Goal: Check status: Check status

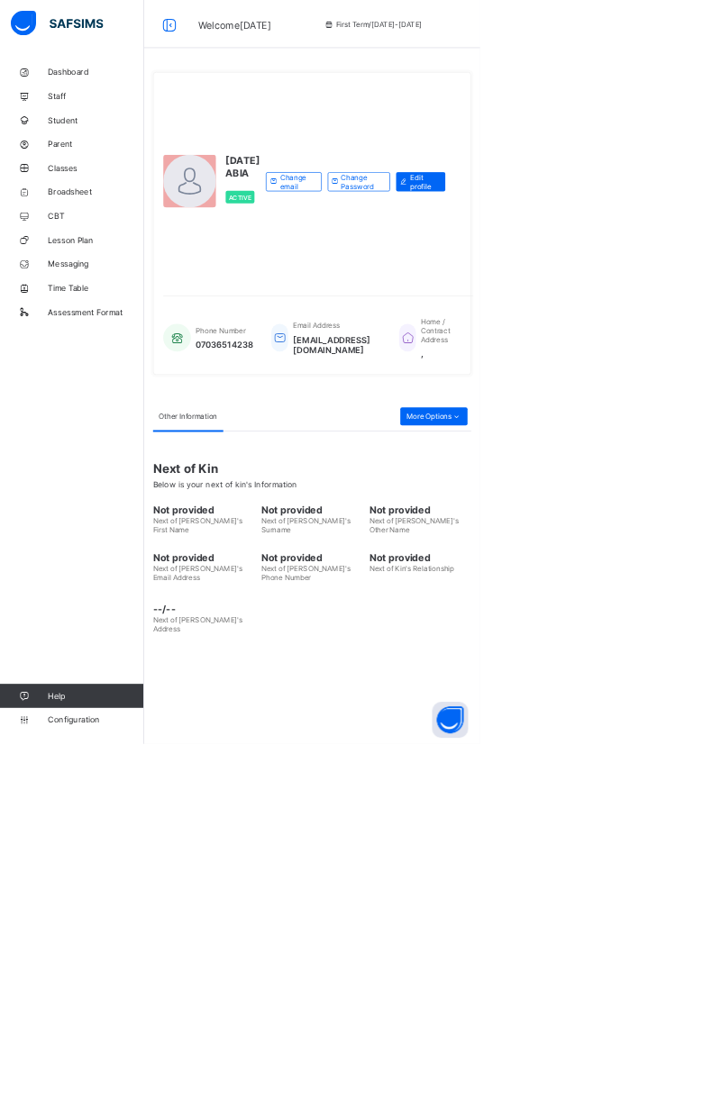
click at [116, 284] on span "Broadsheet" at bounding box center [144, 288] width 144 height 14
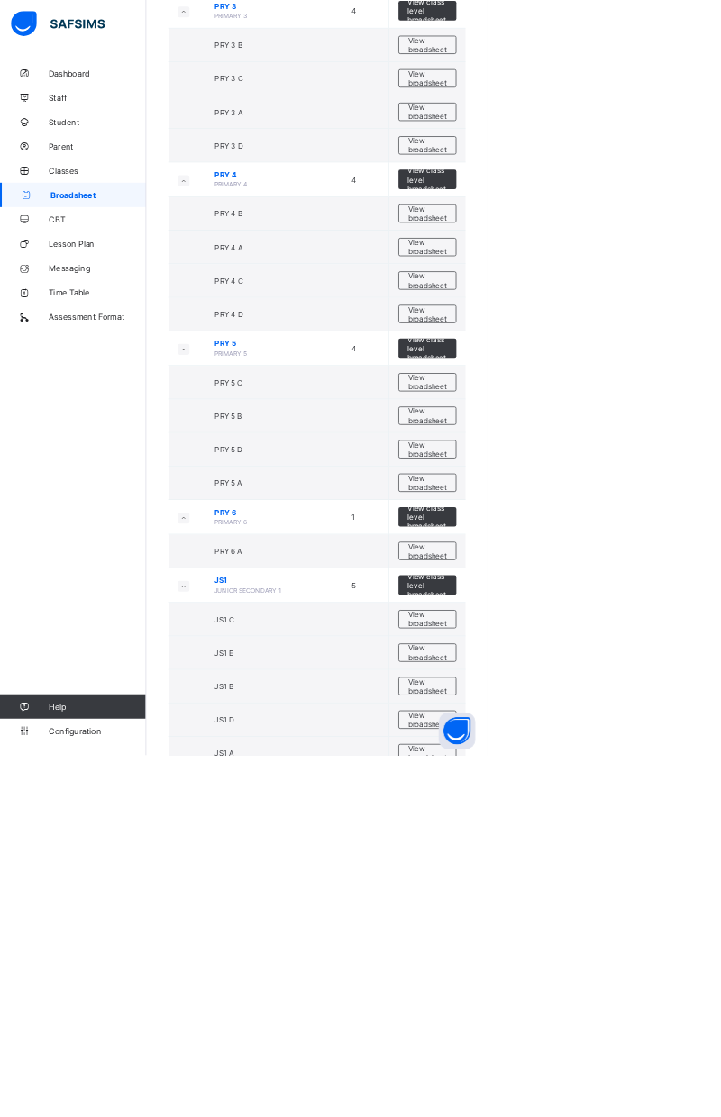
scroll to position [1811, 0]
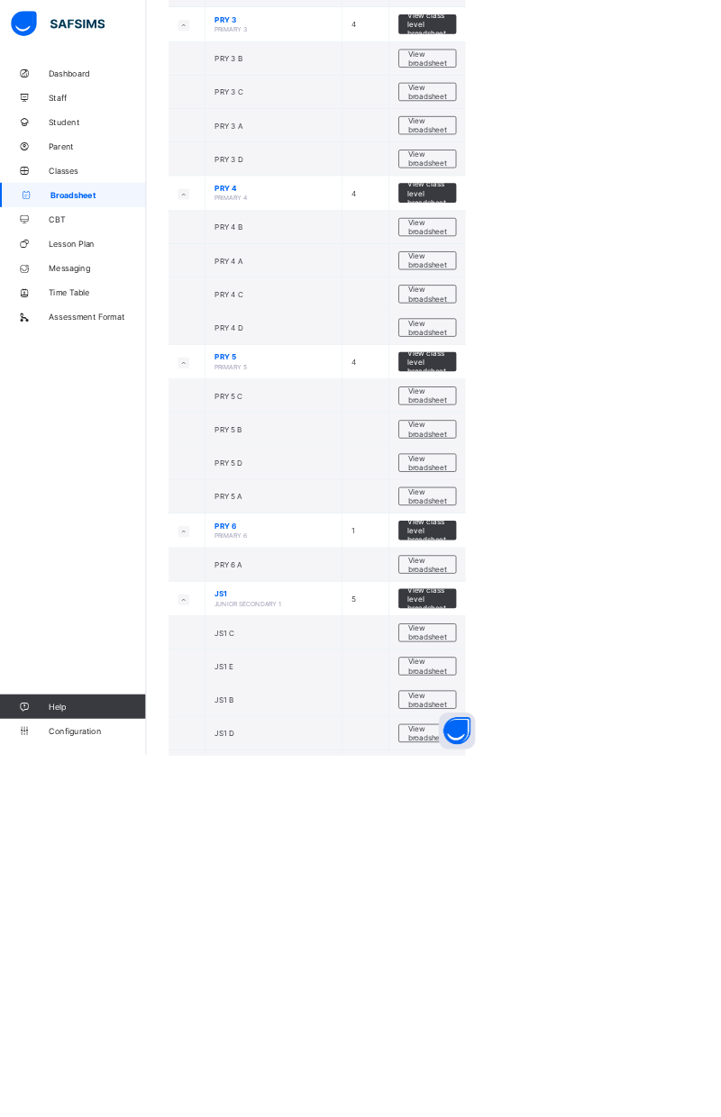
click at [645, 721] on span "View broadsheet" at bounding box center [632, 734] width 57 height 27
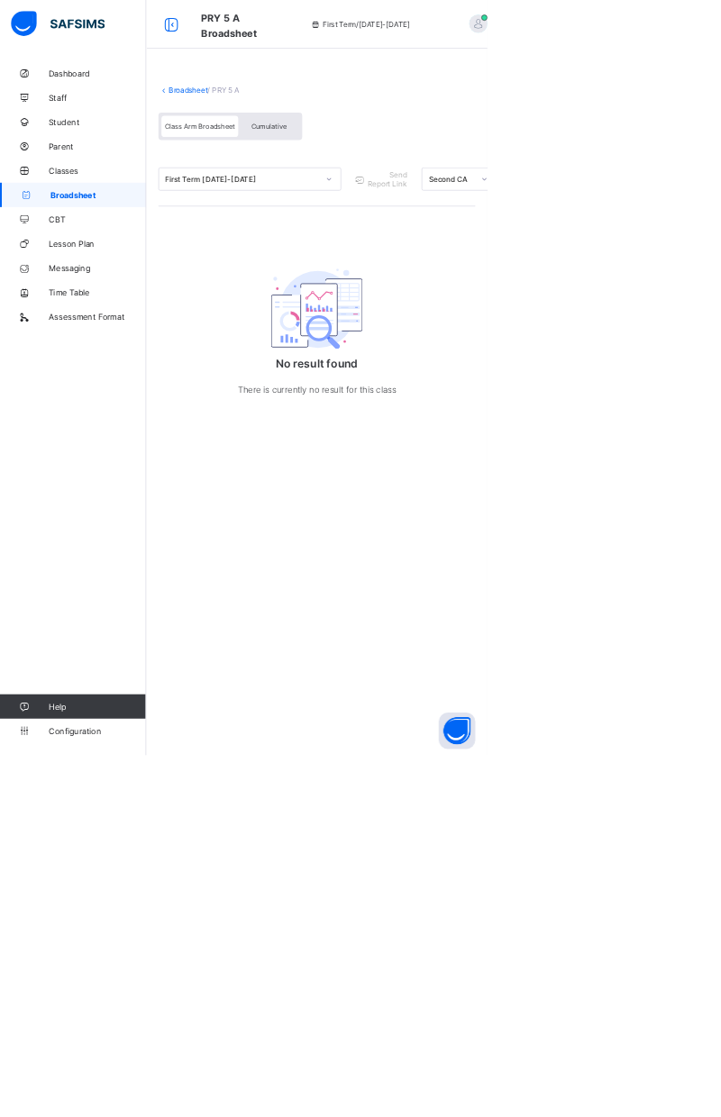
click at [396, 191] on span "Cumulative" at bounding box center [397, 187] width 52 height 13
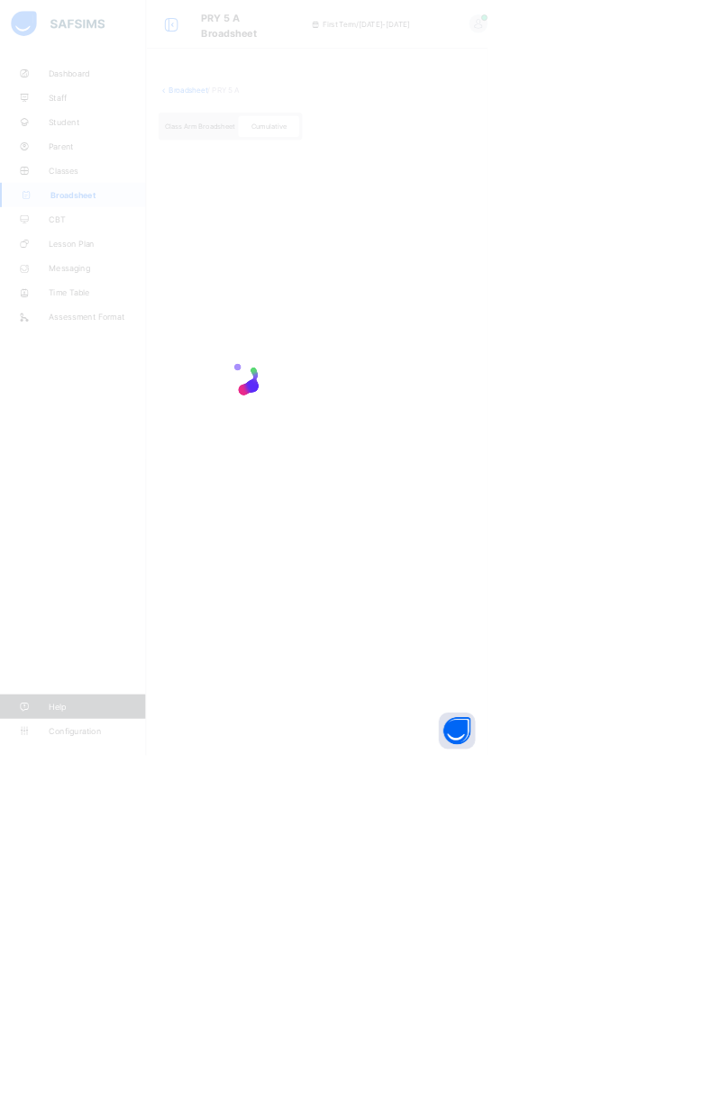
click at [414, 189] on div at bounding box center [360, 558] width 721 height 1117
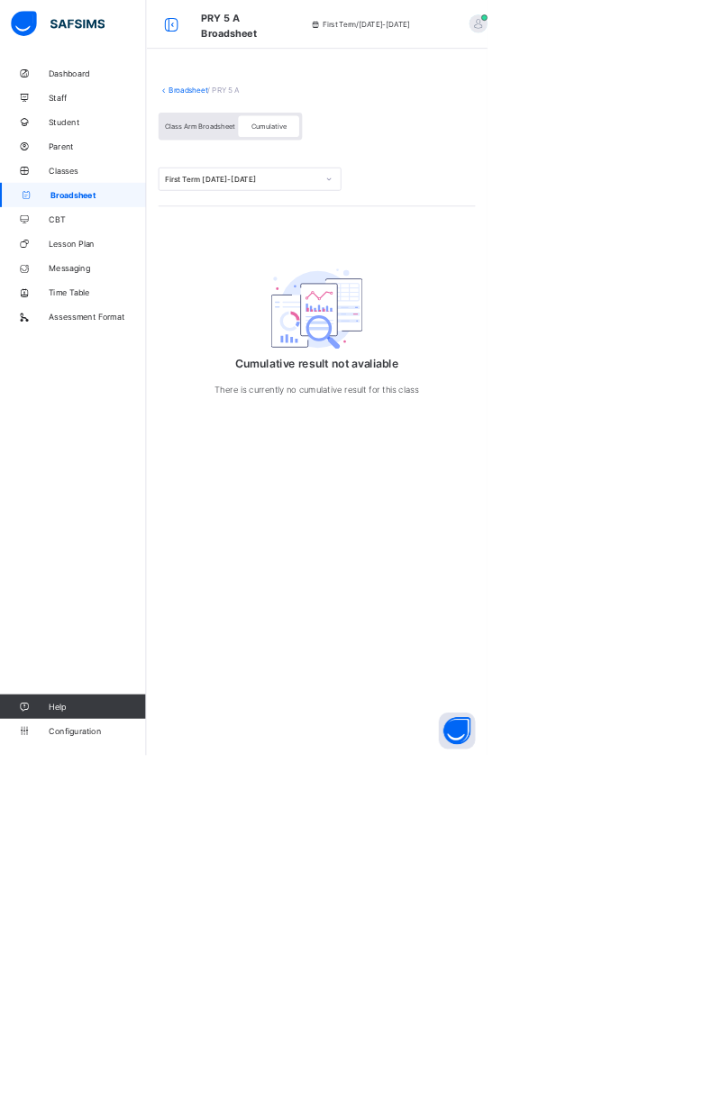
click at [163, 281] on span "Broadsheet" at bounding box center [145, 288] width 141 height 14
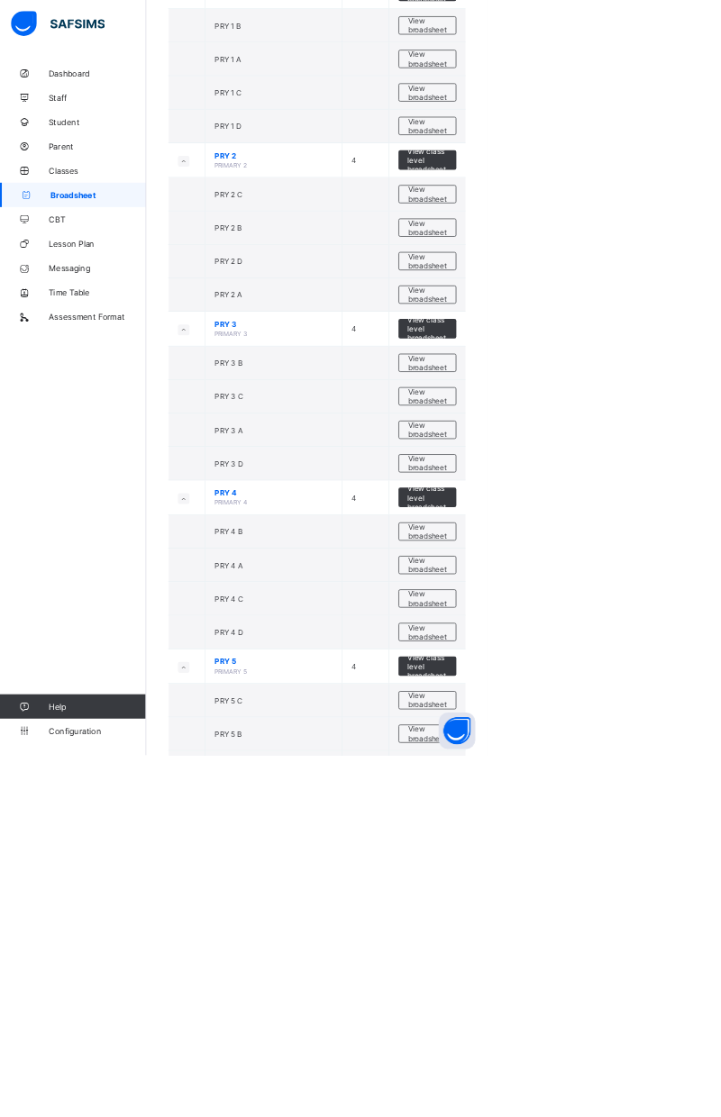
scroll to position [1386, 0]
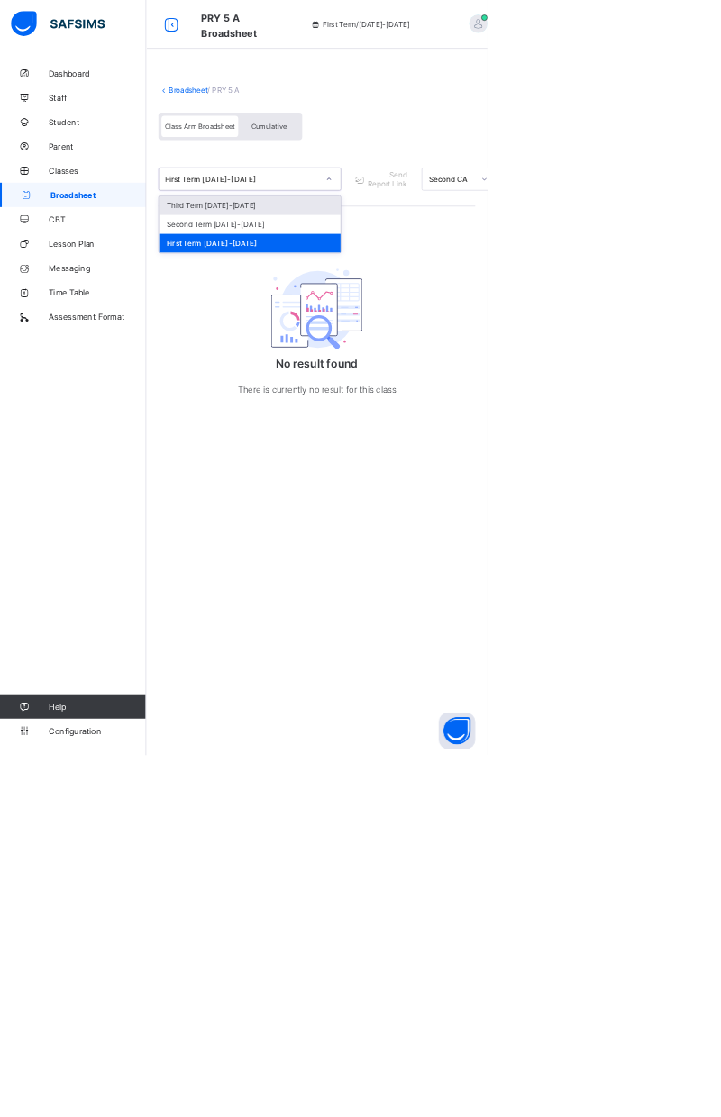
click at [405, 304] on div "Third Term [DATE]-[DATE]" at bounding box center [369, 304] width 268 height 28
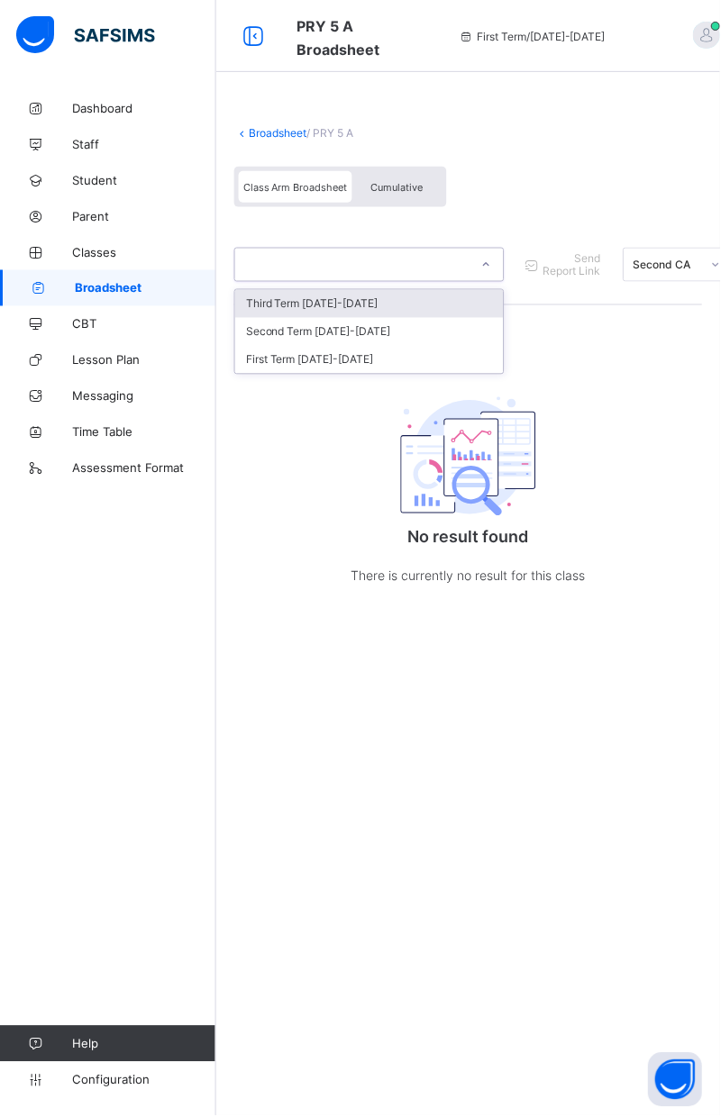
click at [450, 346] on div "First Term [DATE]-[DATE]" at bounding box center [369, 360] width 268 height 28
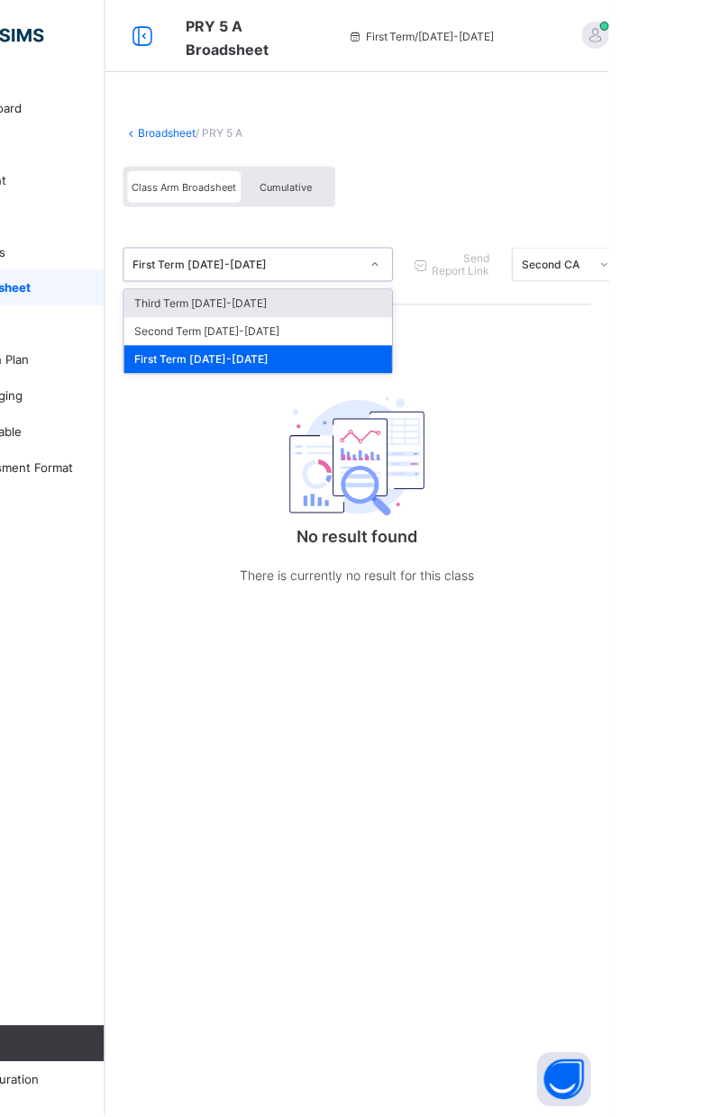
click at [456, 323] on div "Second Term [DATE]-[DATE]" at bounding box center [369, 332] width 268 height 28
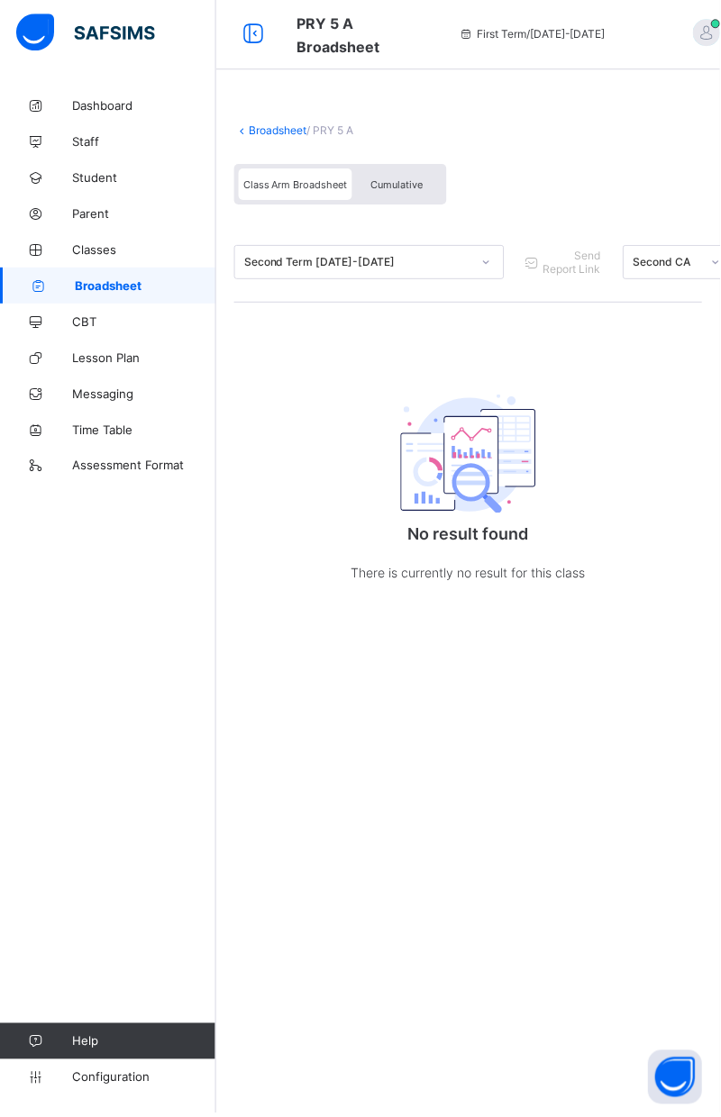
click at [409, 185] on span "Cumulative" at bounding box center [397, 187] width 52 height 13
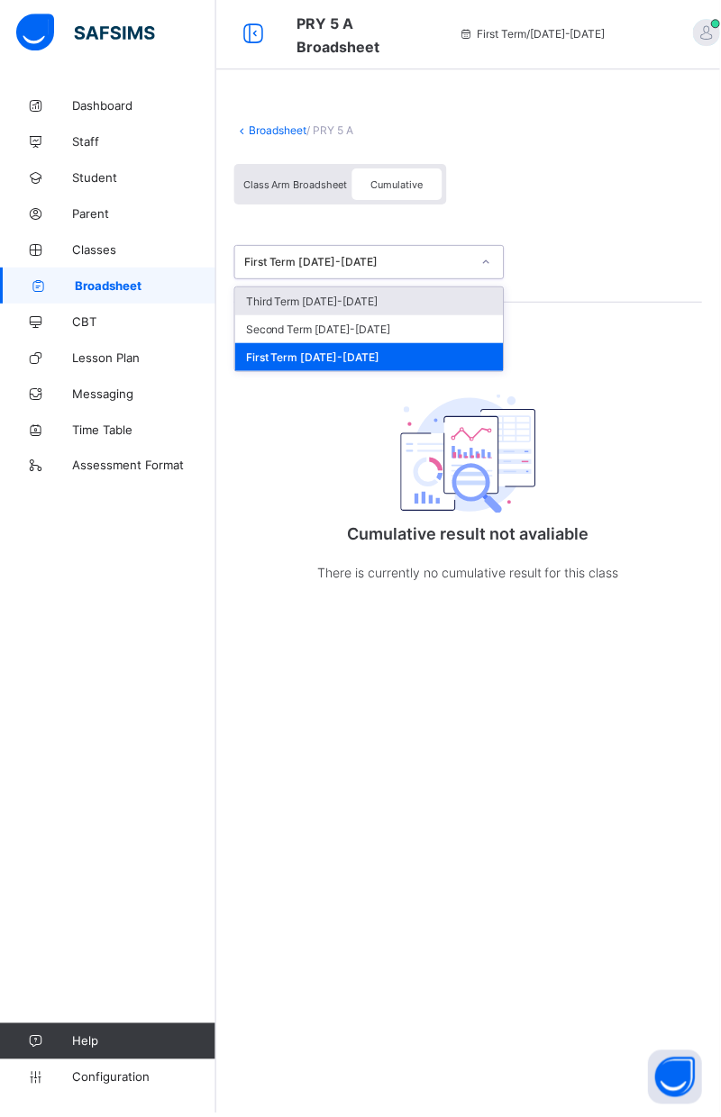
click at [430, 296] on div "Third Term [DATE]-[DATE]" at bounding box center [369, 304] width 268 height 28
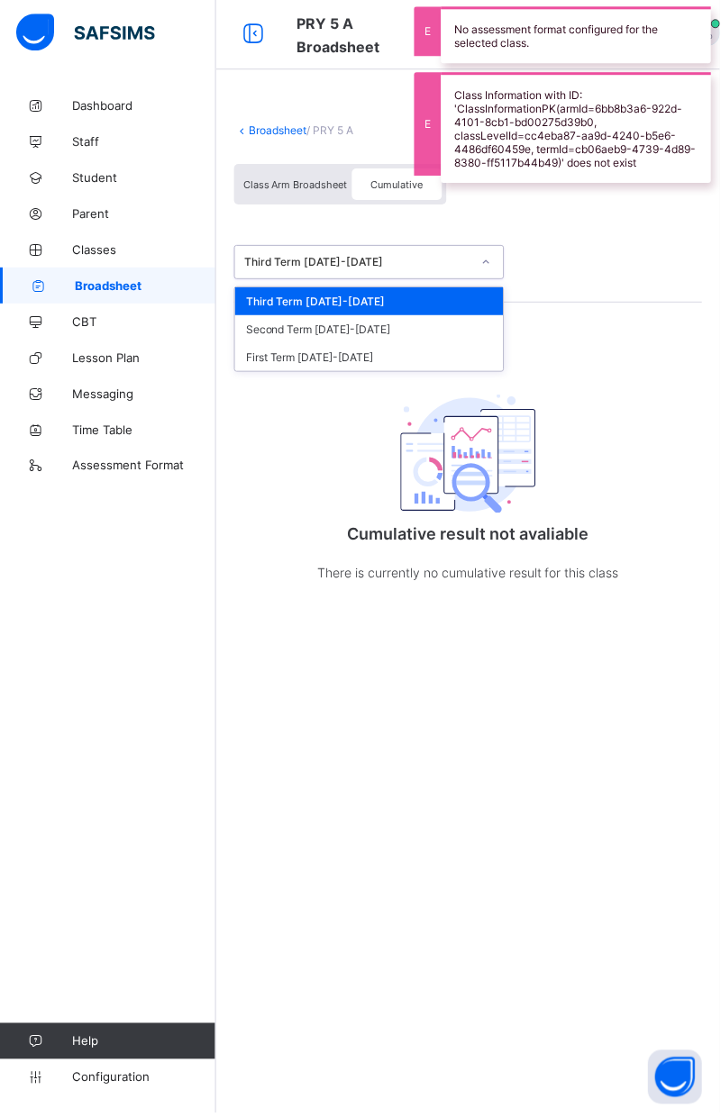
click at [392, 329] on div "Second Term [DATE]-[DATE]" at bounding box center [369, 332] width 268 height 28
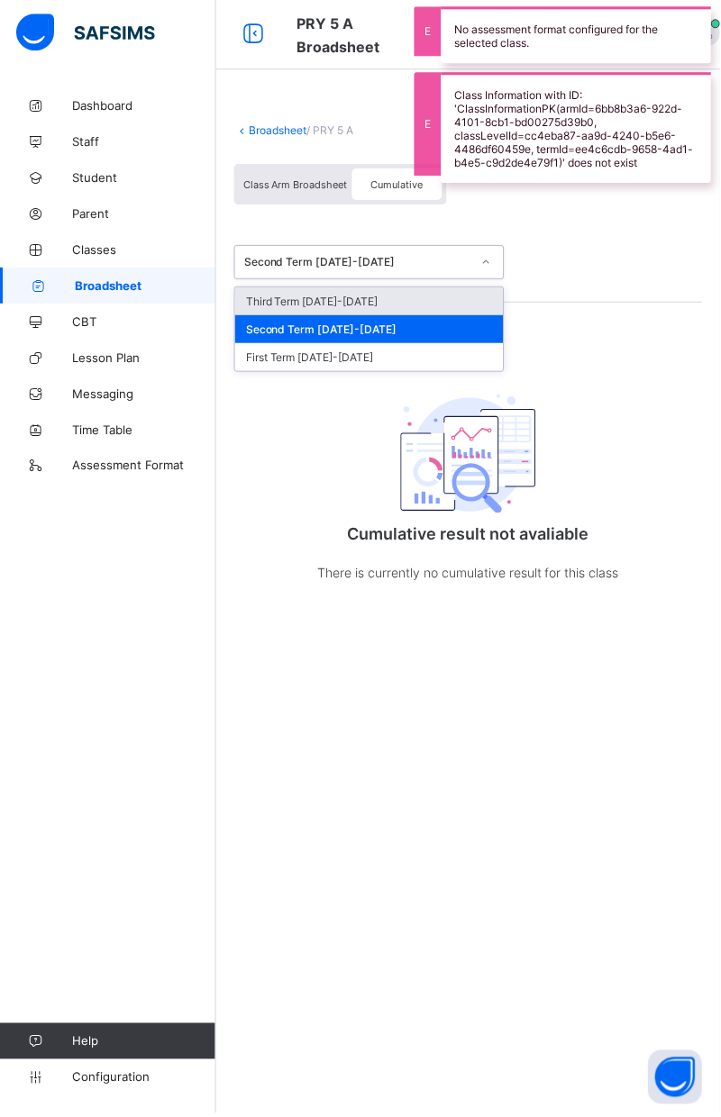
click at [403, 350] on div "First Term [DATE]-[DATE]" at bounding box center [369, 360] width 268 height 28
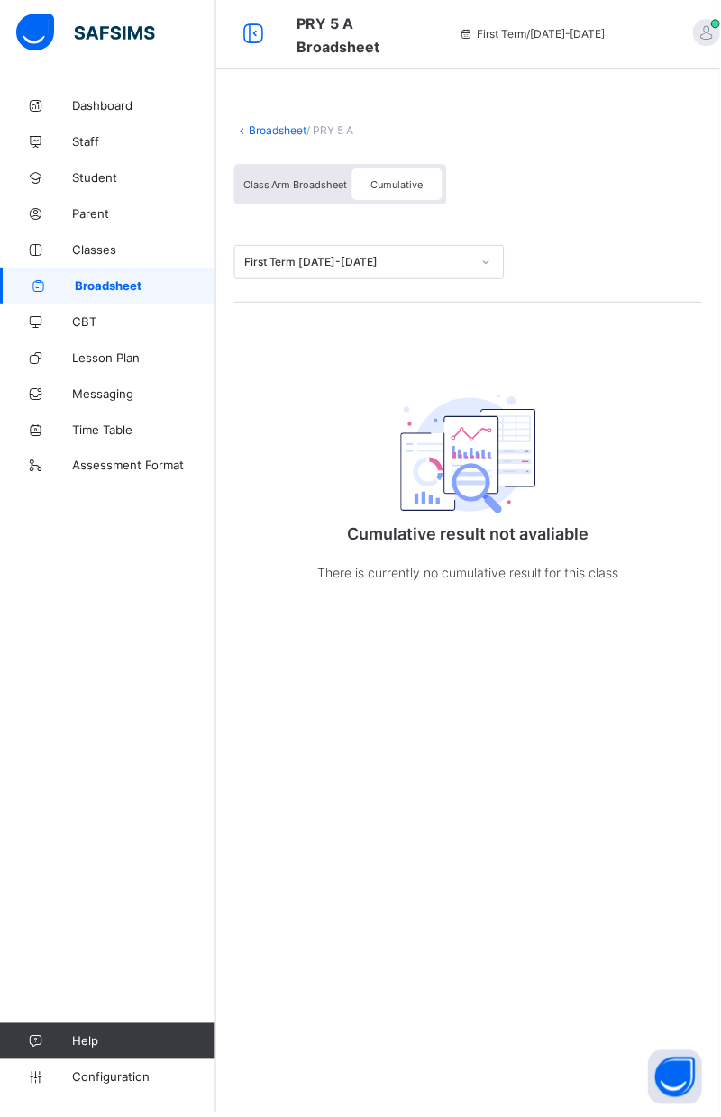
click at [321, 181] on span "Class Arm Broadsheet" at bounding box center [295, 187] width 105 height 13
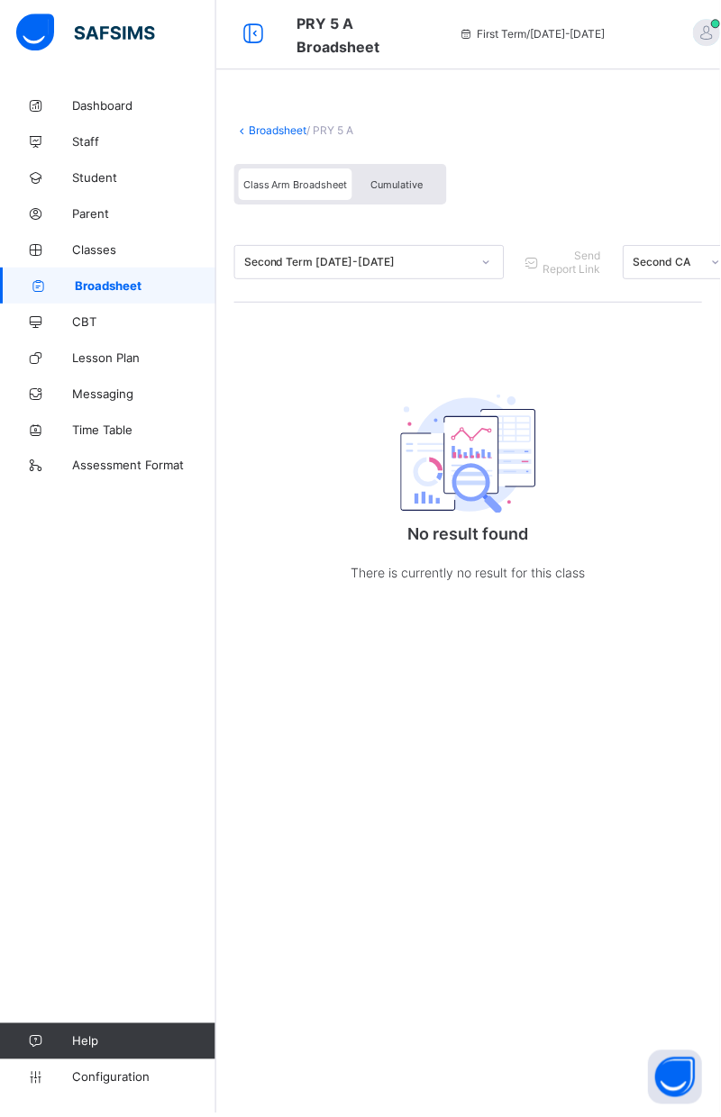
click at [409, 183] on span "Cumulative" at bounding box center [397, 187] width 52 height 13
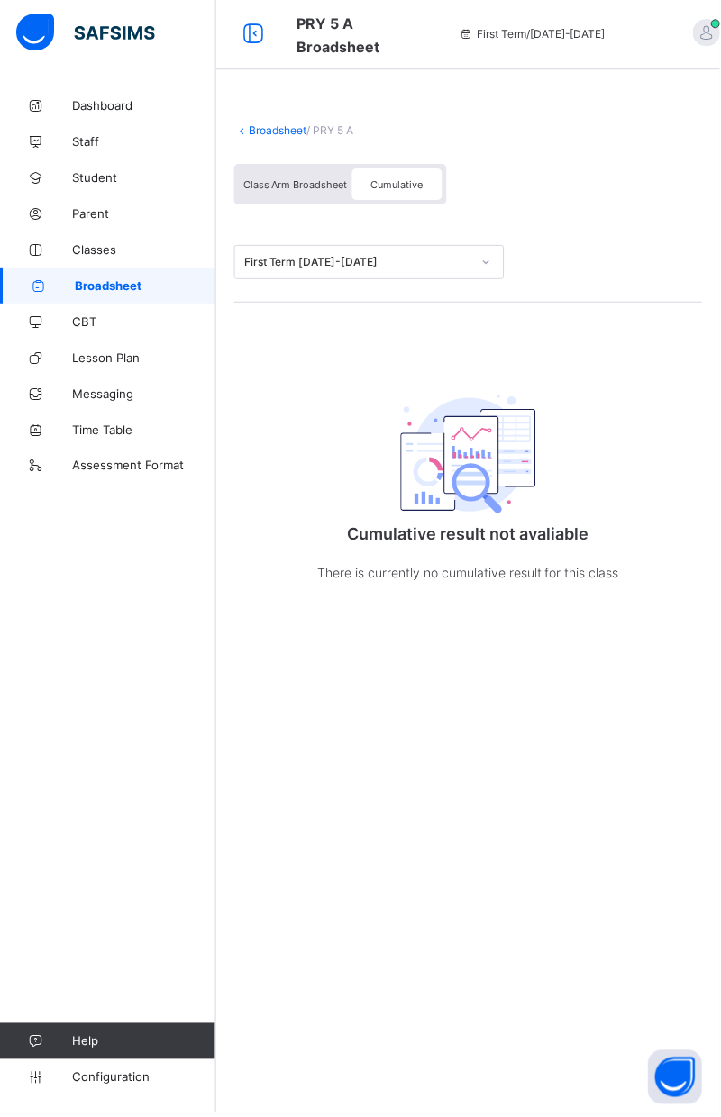
click at [587, 215] on div "Class Arm Broadsheet Cumulative" at bounding box center [468, 192] width 468 height 68
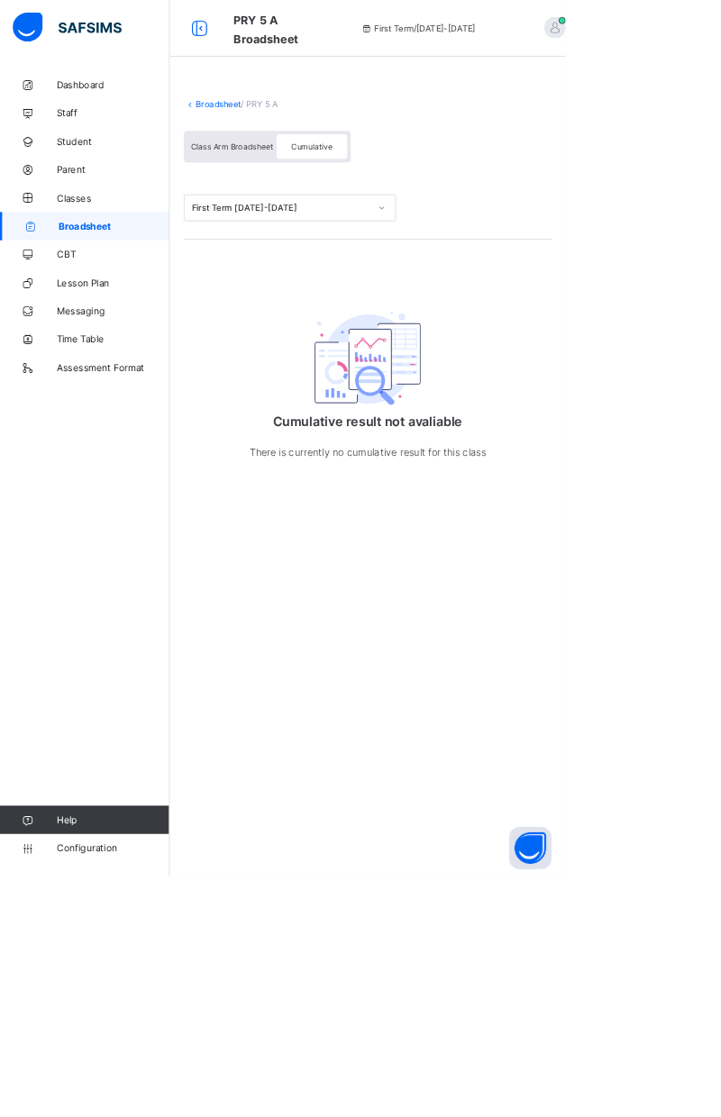
click at [525, 29] on div "First Term / [DATE]-[DATE]" at bounding box center [532, 36] width 268 height 72
click at [290, 132] on link "Broadsheet" at bounding box center [279, 133] width 58 height 14
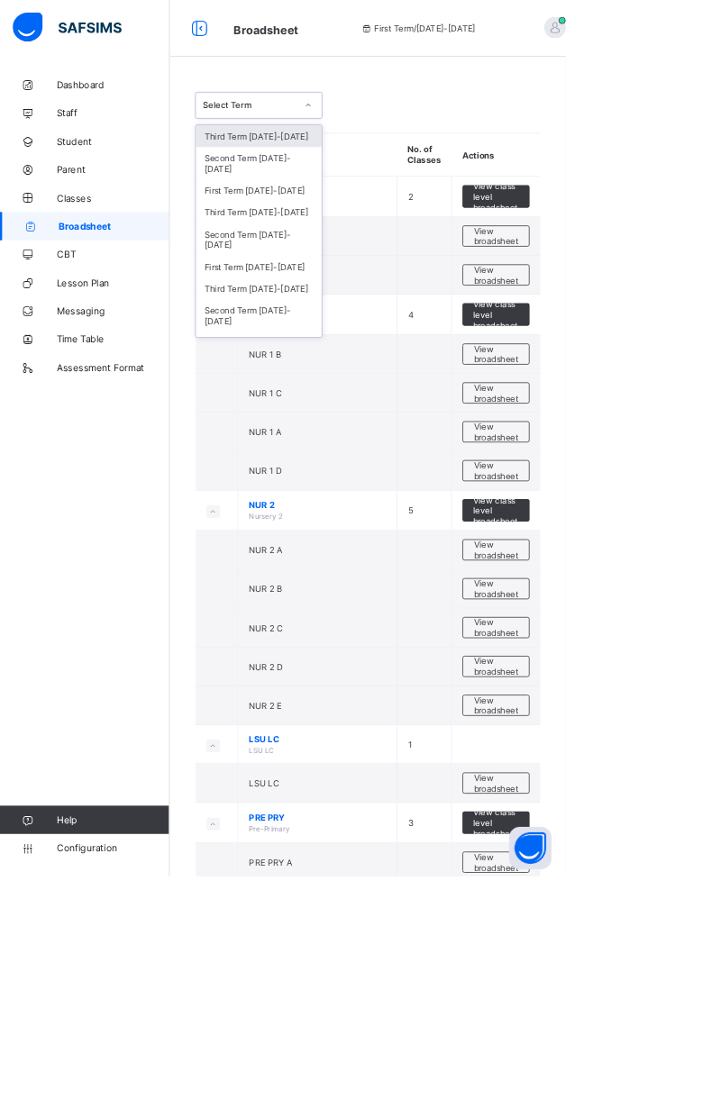
click at [365, 257] on div "Third Term [DATE]-[DATE]" at bounding box center [330, 271] width 160 height 28
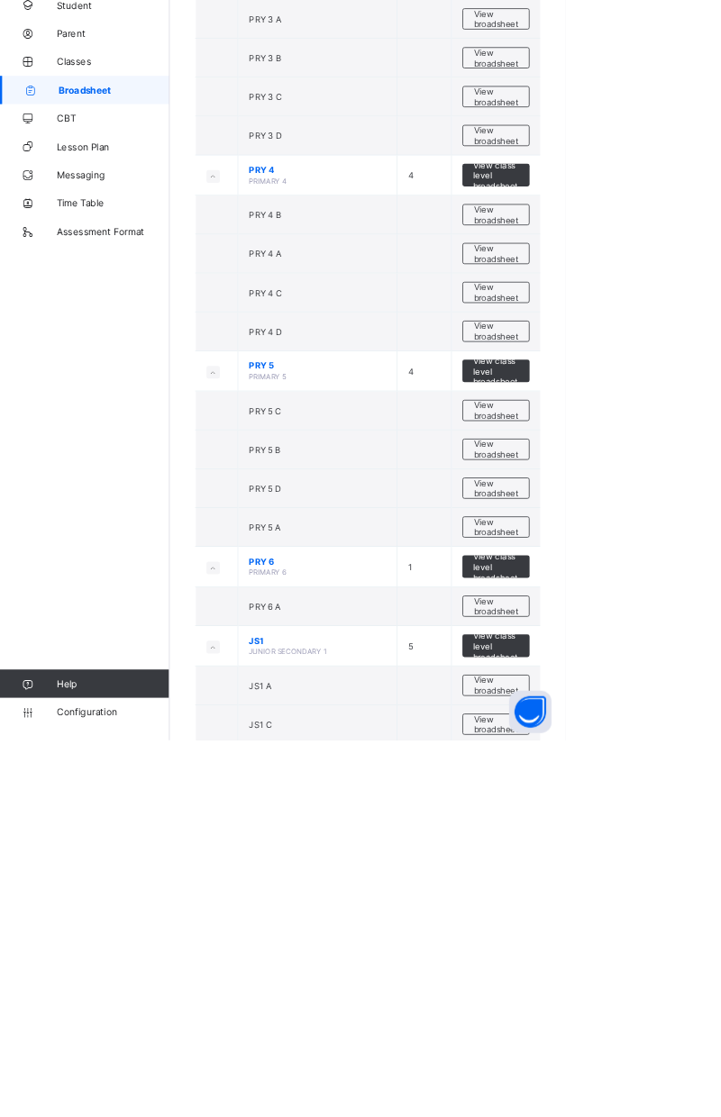
scroll to position [1713, 0]
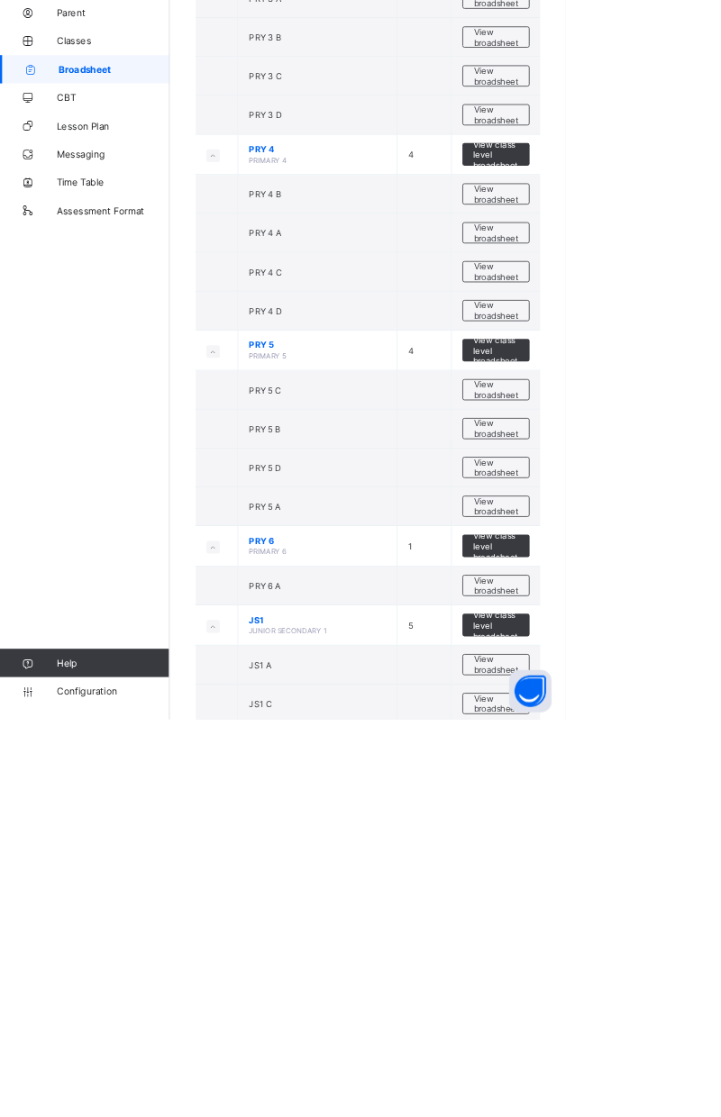
click at [618, 859] on span "View broadsheet" at bounding box center [632, 845] width 57 height 27
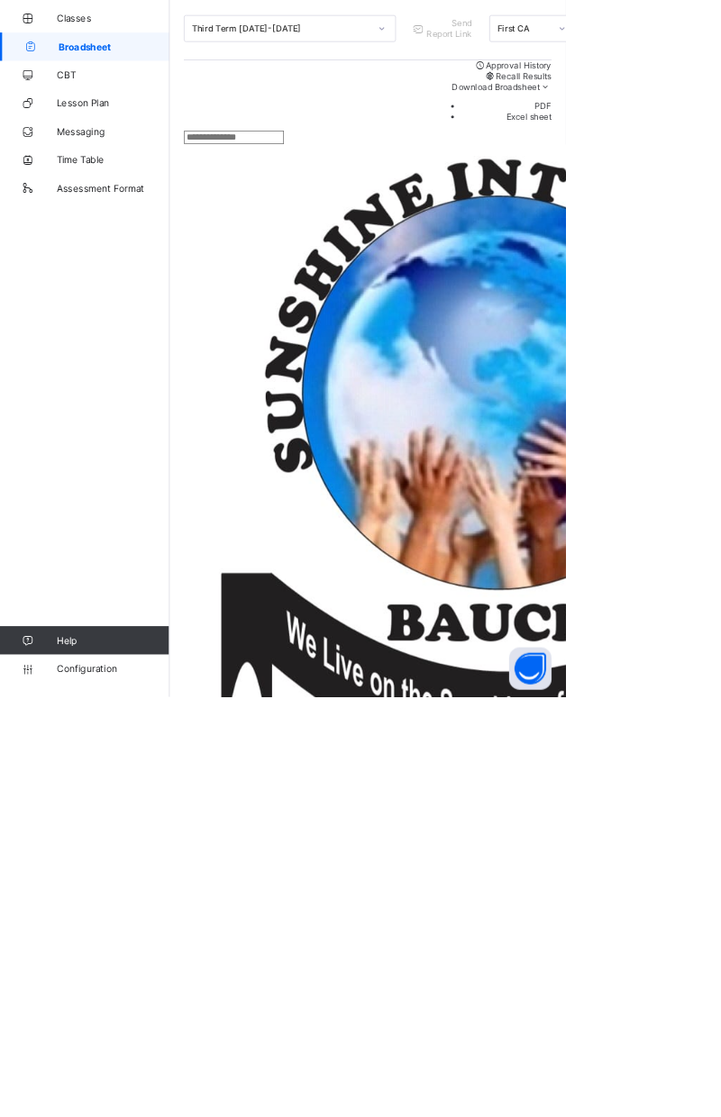
scroll to position [28, 0]
